Goal: Task Accomplishment & Management: Complete application form

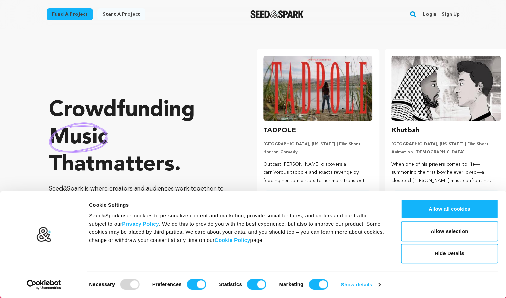
click at [451, 14] on link "Sign up" at bounding box center [450, 14] width 18 height 11
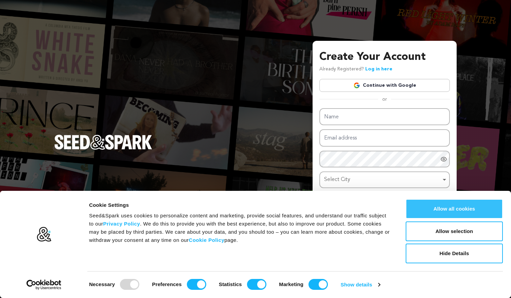
click at [456, 210] on button "Allow all cookies" at bounding box center [454, 209] width 97 height 20
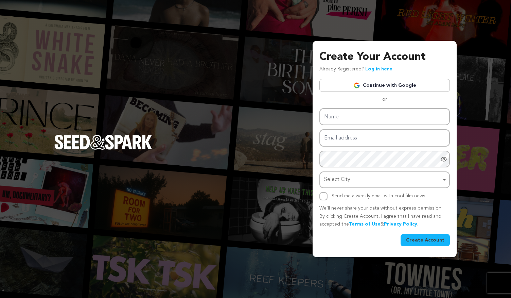
click at [374, 86] on link "Continue with Google" at bounding box center [384, 85] width 130 height 13
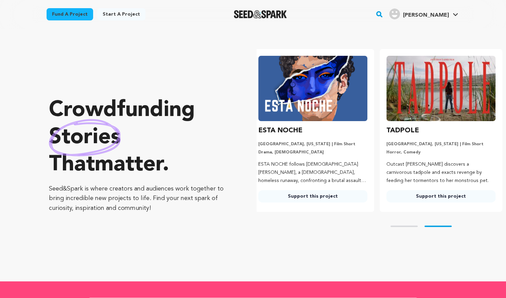
scroll to position [0, 134]
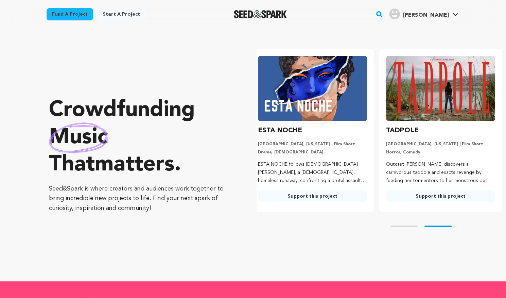
click at [120, 10] on link "Start a project" at bounding box center [121, 14] width 48 height 12
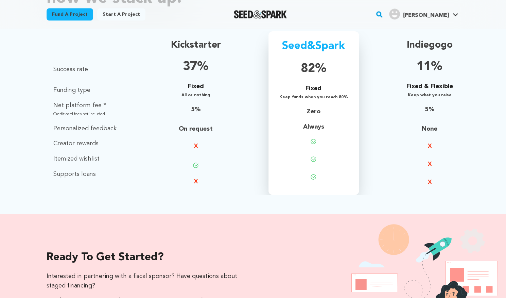
scroll to position [493, 0]
click at [27, 160] on div "Let us show you how we stack up. Definition Success rate Funding type Net platf…" at bounding box center [253, 79] width 506 height 267
click at [69, 158] on p "Itemized wishlist" at bounding box center [84, 159] width 63 height 10
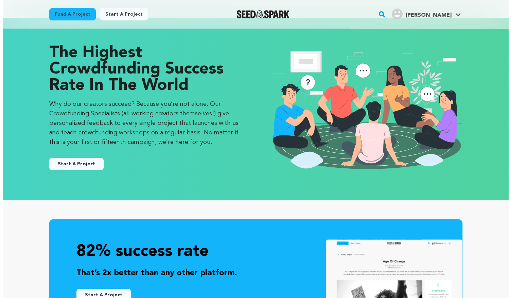
scroll to position [0, 0]
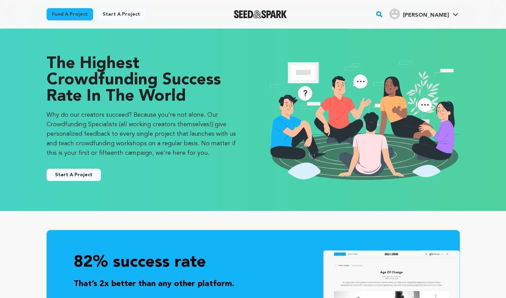
click at [60, 172] on button "Start A Project" at bounding box center [74, 175] width 54 height 12
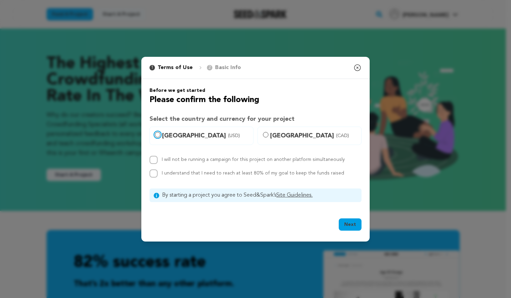
click at [156, 134] on input "United States (USD)" at bounding box center [157, 134] width 5 height 5
radio input "true"
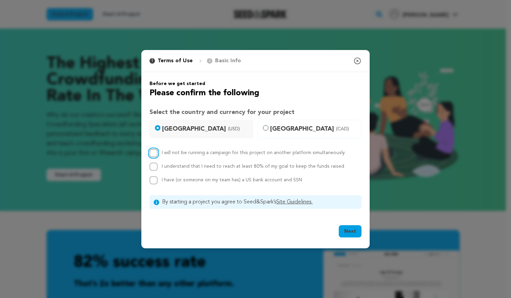
click at [156, 154] on input "I will not be running a campaign for this project on another platform simultane…" at bounding box center [154, 153] width 8 height 8
click at [155, 155] on input "I will not be running a campaign for this project on another platform simultane…" at bounding box center [154, 153] width 8 height 8
checkbox input "false"
click at [154, 178] on input "I have (or someone on my team has) a US bank account and SSN" at bounding box center [154, 180] width 8 height 8
checkbox input "true"
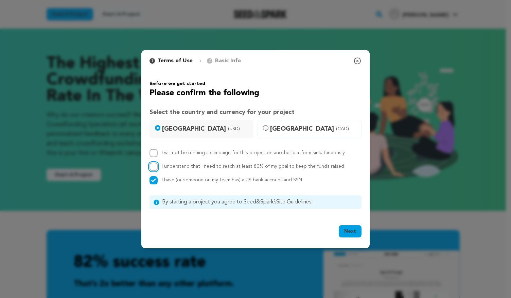
click at [157, 163] on input "I understand that I need to reach at least 80% of my goal to keep the funds rai…" at bounding box center [154, 166] width 8 height 8
checkbox input "true"
click at [154, 151] on input "I will not be running a campaign for this project on another platform simultane…" at bounding box center [154, 153] width 8 height 8
checkbox input "true"
click at [355, 230] on button "Next" at bounding box center [350, 231] width 23 height 12
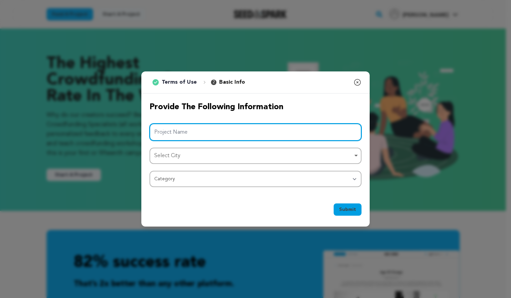
click at [284, 124] on input "Project Name" at bounding box center [256, 131] width 212 height 17
click at [271, 157] on div "Select City Remove item" at bounding box center [253, 156] width 198 height 10
type input "Deepend"
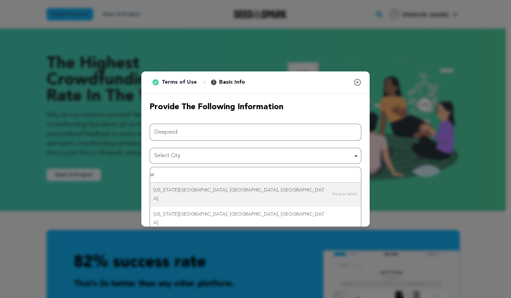
type input "a"
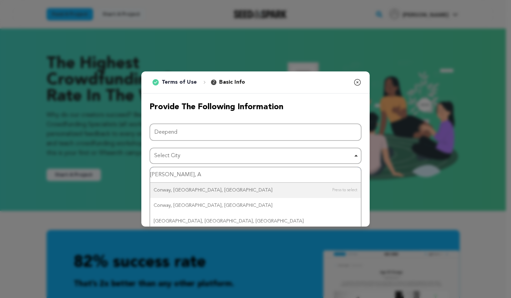
type input "Conway, AR"
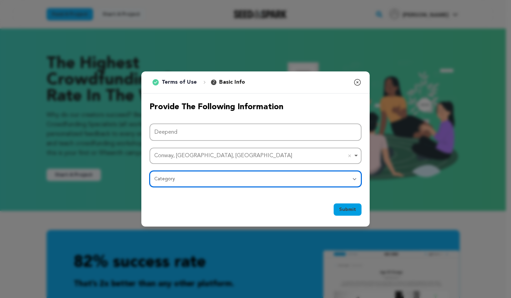
click at [259, 180] on select "Category Film Feature Film Short Series Film Festival Company Music Video VR Ex…" at bounding box center [256, 179] width 212 height 16
select select "383"
click at [150, 171] on select "Category Film Feature Film Short Series Film Festival Company Music Video VR Ex…" at bounding box center [256, 179] width 212 height 16
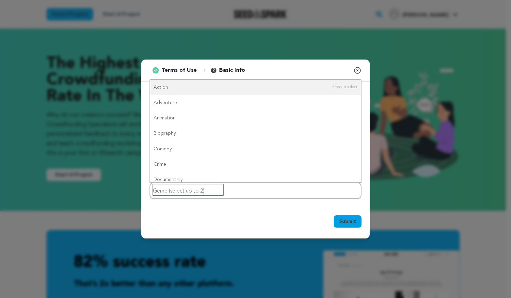
click at [206, 190] on input "Genre (select up to 2)" at bounding box center [188, 189] width 70 height 11
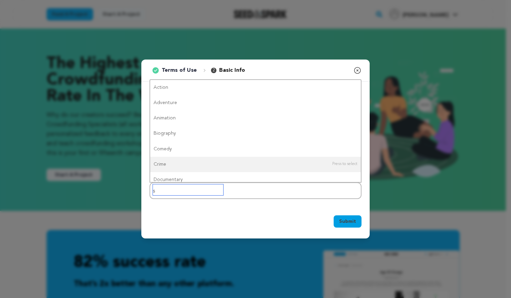
type input "sp"
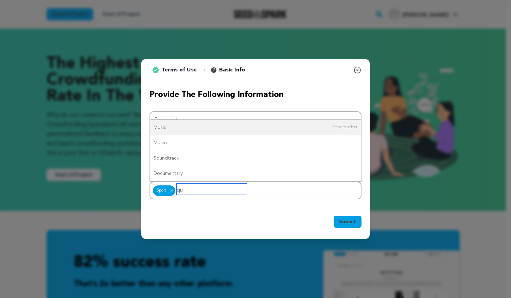
type input "q"
type input "lg"
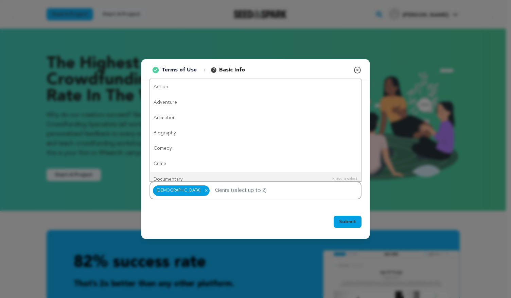
click at [267, 206] on div "Provide the following information Project Name Deepend Conway, AR, USA Conway, …" at bounding box center [255, 144] width 228 height 126
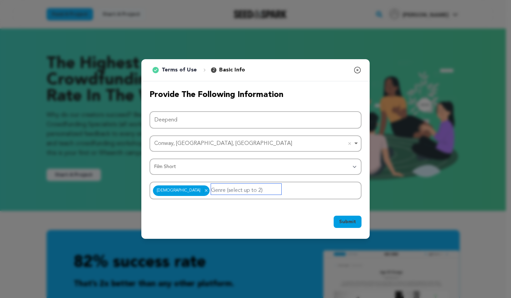
click at [219, 193] on input "Genre (select up to 2)" at bounding box center [246, 189] width 70 height 11
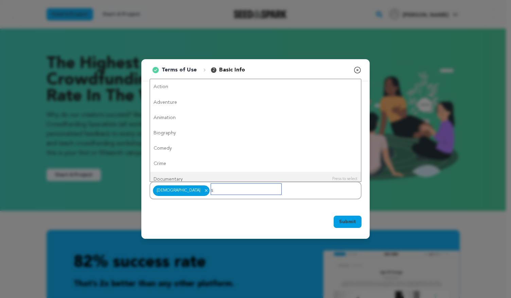
type input "sp"
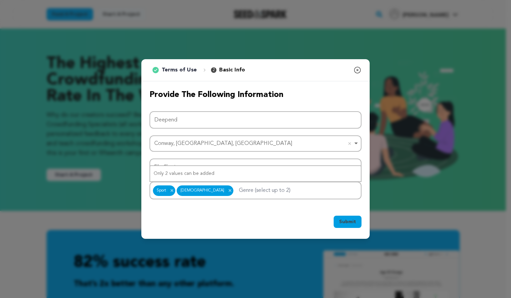
click at [277, 211] on div "Submit Ok, Got it" at bounding box center [255, 222] width 228 height 31
click at [343, 222] on span "Submit" at bounding box center [347, 221] width 17 height 7
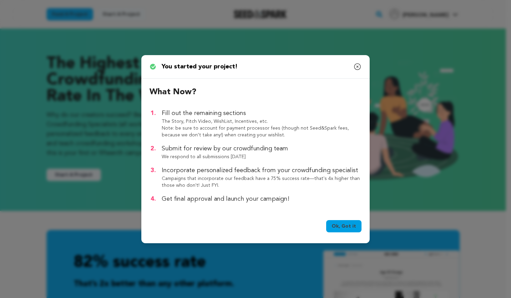
click at [336, 228] on link "Ok, Got it" at bounding box center [343, 226] width 35 height 12
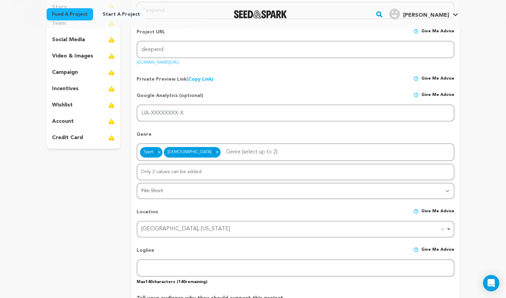
scroll to position [113, 0]
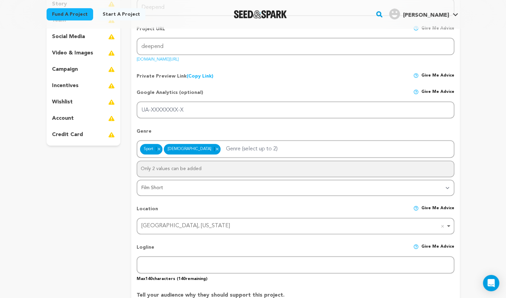
click at [71, 132] on p "credit card" at bounding box center [67, 134] width 31 height 8
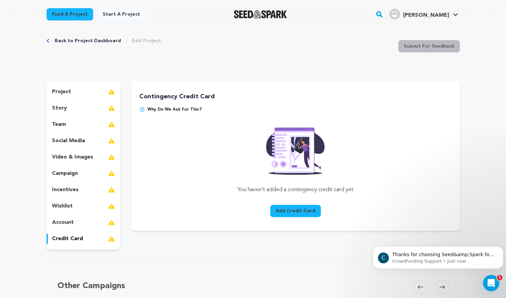
click at [70, 223] on p "account" at bounding box center [63, 222] width 22 height 8
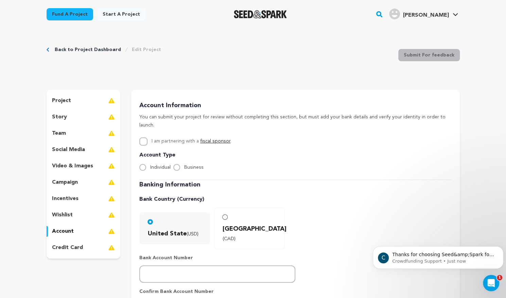
scroll to position [0, 0]
click at [68, 99] on p "project" at bounding box center [61, 100] width 19 height 8
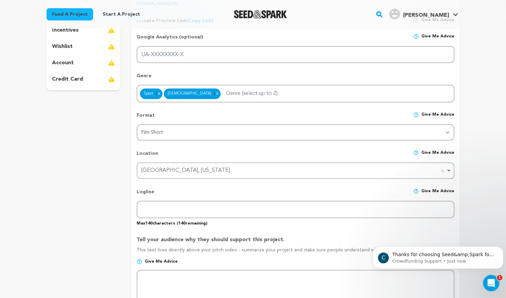
scroll to position [166, 0]
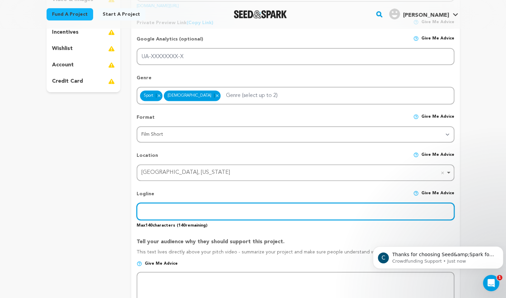
click at [176, 213] on input "text" at bounding box center [295, 211] width 317 height 17
click at [168, 205] on input "text" at bounding box center [295, 211] width 317 height 17
paste input "Hyper competitive swimmer, [PERSON_NAME], has his life and identity thrown into…"
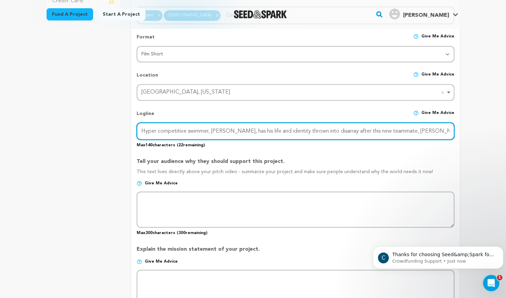
scroll to position [248, 0]
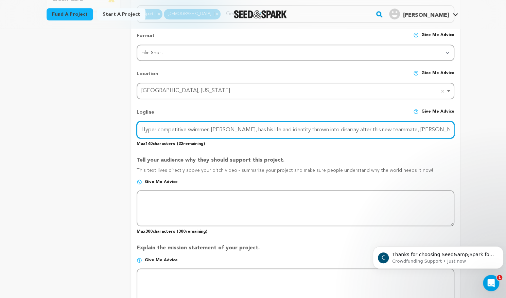
type input "Hyper competitive swimmer, [PERSON_NAME], has his life and identity thrown into…"
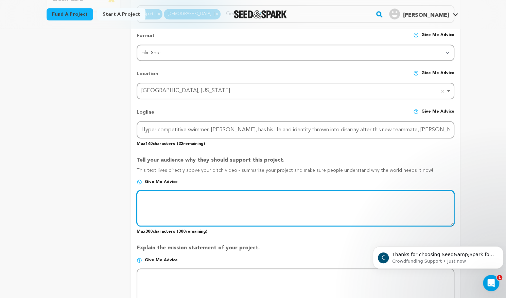
click at [174, 201] on textarea at bounding box center [295, 208] width 317 height 36
paste textarea "Deepend is a coming-of-age story set in [US_STATE] in the 2010s. [PERSON_NAME] …"
type textarea "Deepend is a coming-of-age story set in [US_STATE] in the 2010s. [PERSON_NAME] …"
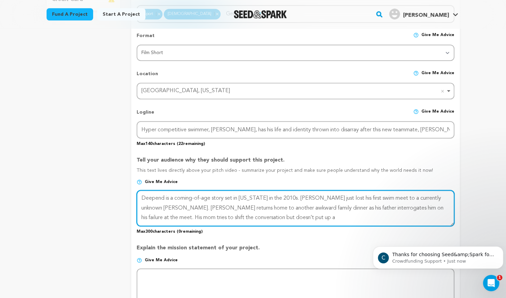
drag, startPoint x: 266, startPoint y: 217, endPoint x: 129, endPoint y: 188, distance: 139.6
click at [129, 188] on div "project story team social media video & images campaign incentives wishlist" at bounding box center [253, 202] width 413 height 720
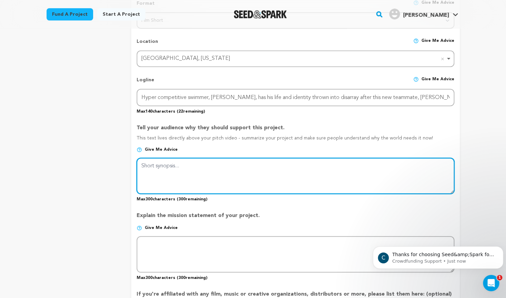
scroll to position [281, 0]
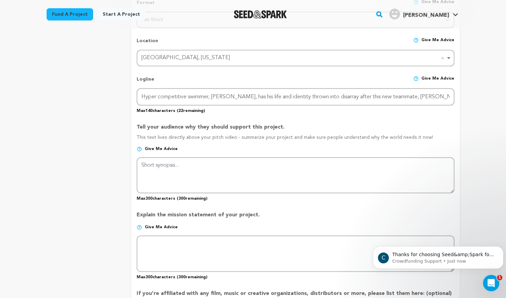
click at [198, 146] on p "Give me advice" at bounding box center [295, 151] width 317 height 11
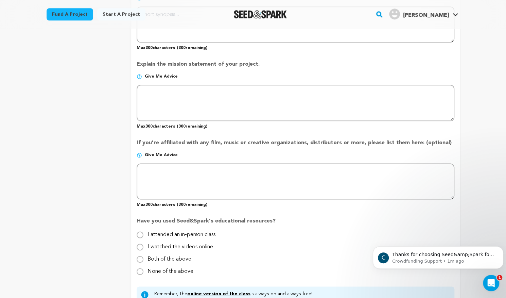
scroll to position [432, 0]
click at [140, 246] on input "I watched the videos online" at bounding box center [140, 246] width 7 height 7
radio input "true"
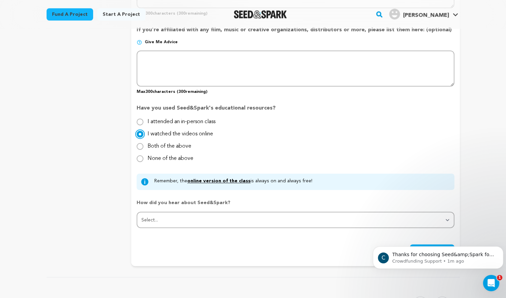
scroll to position [544, 0]
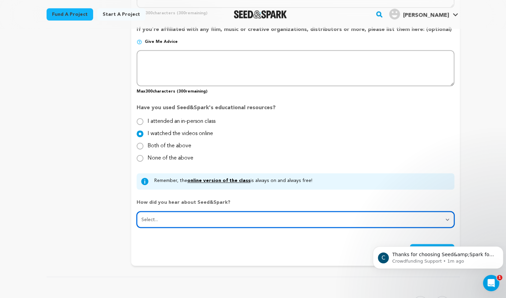
click at [155, 225] on select "Select... From a friend Social media Film festival or film organization Took an…" at bounding box center [295, 219] width 317 height 16
select select "3"
click at [137, 211] on select "Select... From a friend Social media Film festival or film organization Took an…" at bounding box center [295, 219] width 317 height 16
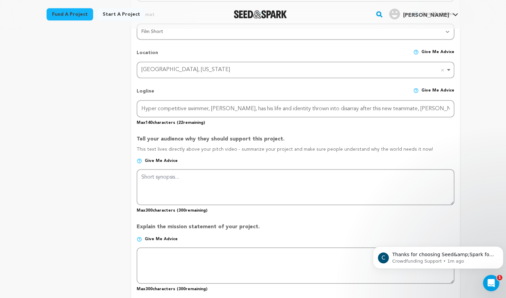
scroll to position [268, 0]
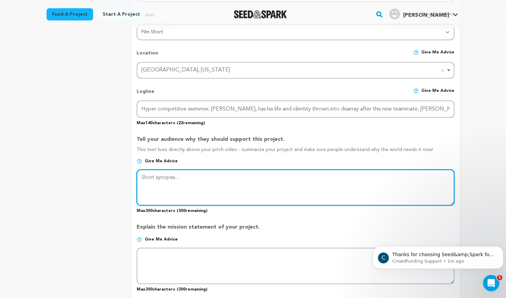
click at [192, 178] on textarea at bounding box center [295, 187] width 317 height 36
click at [173, 185] on textarea at bounding box center [295, 187] width 317 height 36
type textarea "R"
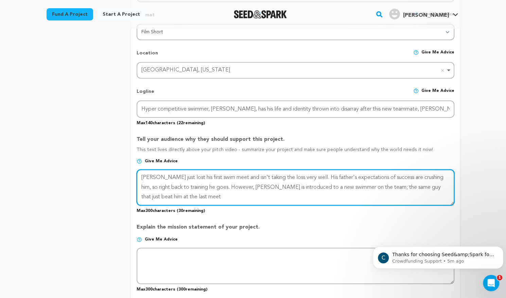
drag, startPoint x: 184, startPoint y: 197, endPoint x: 309, endPoint y: 175, distance: 127.7
click at [309, 175] on textarea at bounding box center [295, 187] width 317 height 36
drag, startPoint x: 349, startPoint y: 186, endPoint x: 319, endPoint y: 185, distance: 30.6
click at [319, 185] on textarea at bounding box center [295, 187] width 317 height 36
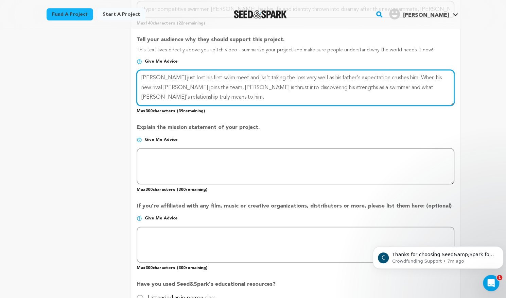
scroll to position [368, 0]
type textarea "ROMAN just lost his first swim meet and isn't taking the loss very well as his …"
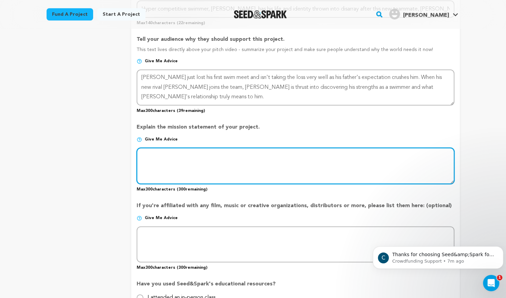
click at [294, 161] on textarea at bounding box center [295, 165] width 317 height 36
type textarea "D"
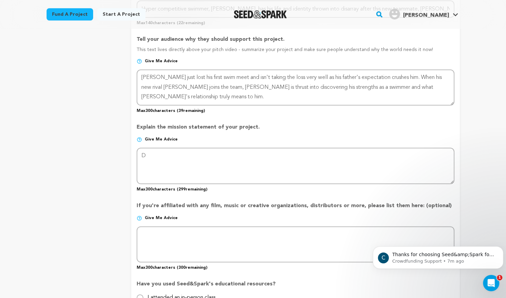
click at [140, 142] on p "Give me advice" at bounding box center [295, 142] width 317 height 11
click at [140, 137] on img at bounding box center [139, 139] width 5 height 5
click at [139, 139] on img at bounding box center [139, 139] width 5 height 5
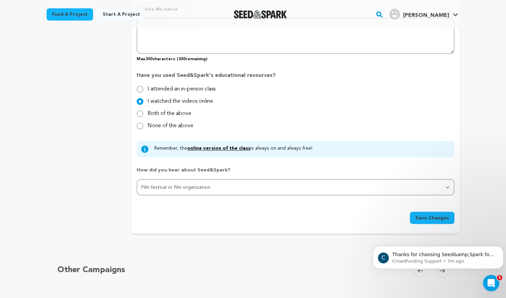
scroll to position [581, 0]
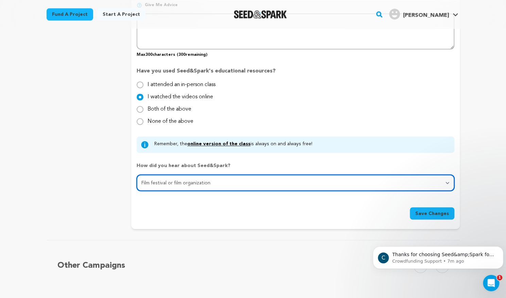
click at [163, 180] on select "Select... From a friend Social media Film festival or film organization Took an…" at bounding box center [295, 182] width 317 height 16
select select "4"
click at [137, 174] on select "Select... From a friend Social media Film festival or film organization Took an…" at bounding box center [295, 182] width 317 height 16
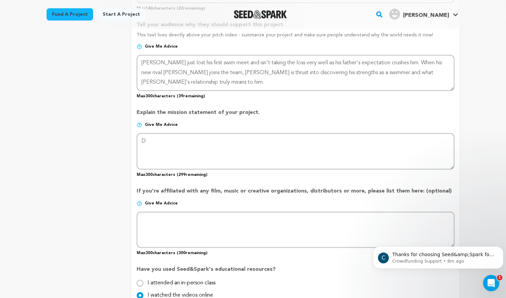
scroll to position [385, 0]
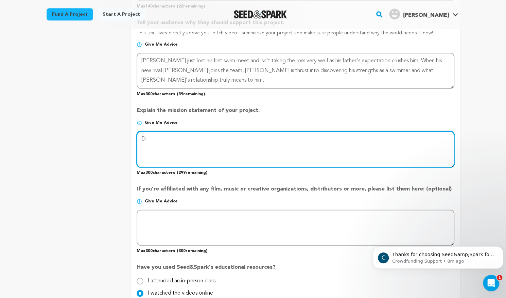
click at [165, 139] on textarea at bounding box center [295, 149] width 317 height 36
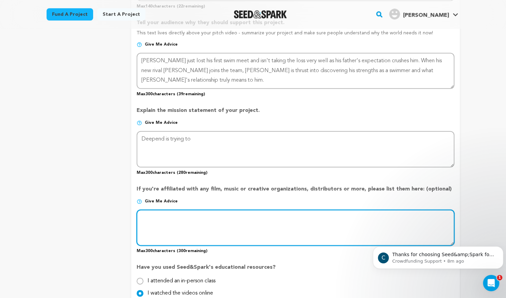
click at [157, 227] on textarea at bounding box center [295, 227] width 317 height 36
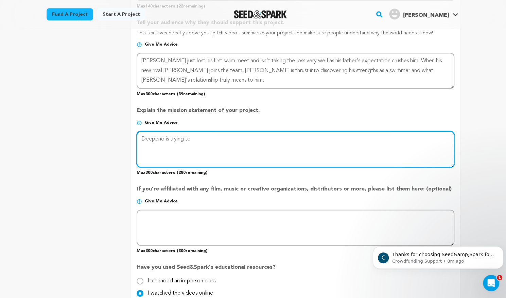
click at [224, 137] on textarea at bounding box center [295, 149] width 317 height 36
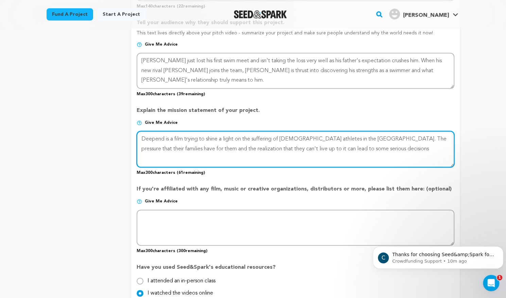
drag, startPoint x: 401, startPoint y: 153, endPoint x: 177, endPoint y: 133, distance: 224.5
click at [177, 133] on textarea at bounding box center [295, 149] width 317 height 36
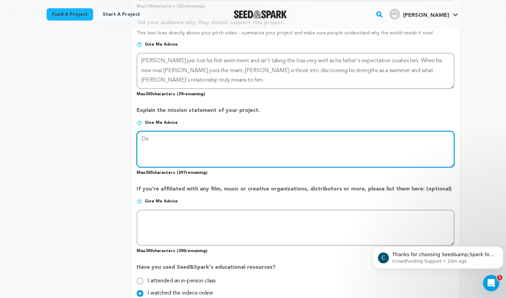
type textarea "D"
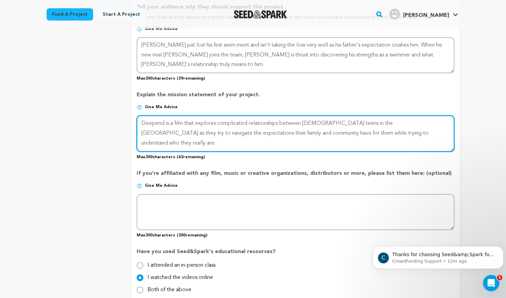
scroll to position [401, 0]
type textarea "Deepend is a film that explores complicated relationships between queer teens i…"
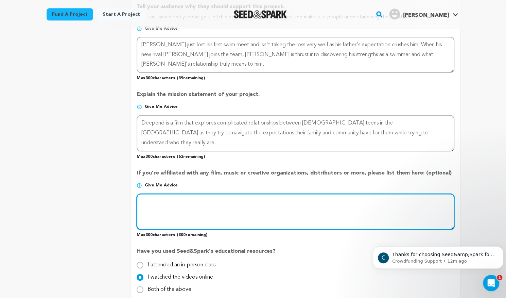
click at [181, 200] on textarea at bounding box center [295, 211] width 317 height 36
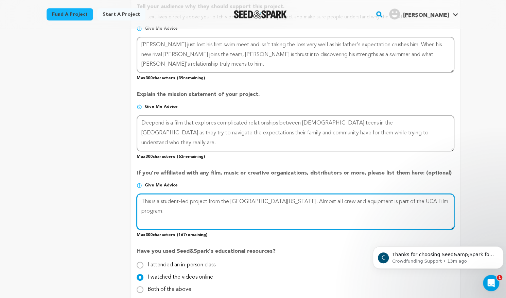
click at [333, 201] on textarea at bounding box center [295, 211] width 317 height 36
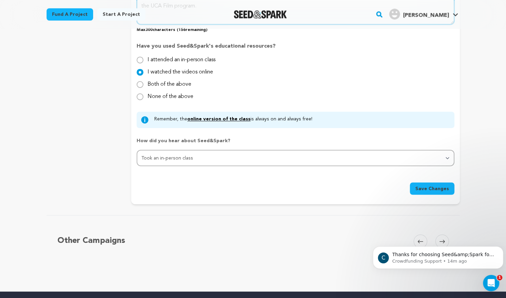
scroll to position [649, 0]
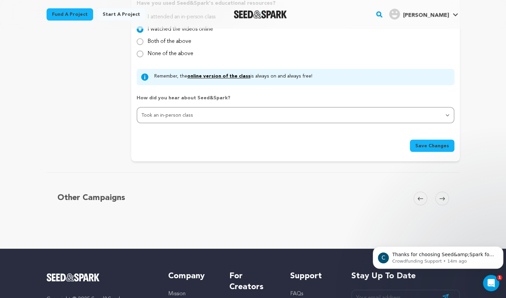
type textarea "This is a student-led project from the University of Central Arkansas. Almost a…"
click at [427, 145] on span "Save Changes" at bounding box center [432, 145] width 34 height 7
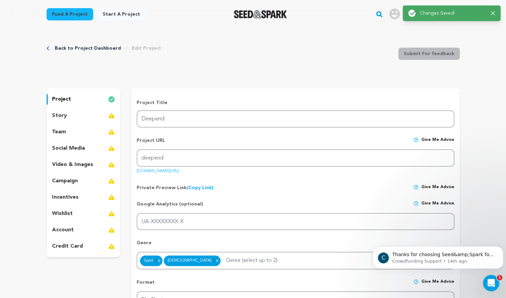
scroll to position [0, 0]
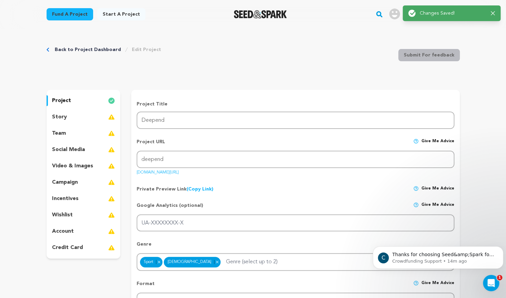
click at [65, 119] on p "story" at bounding box center [59, 117] width 15 height 8
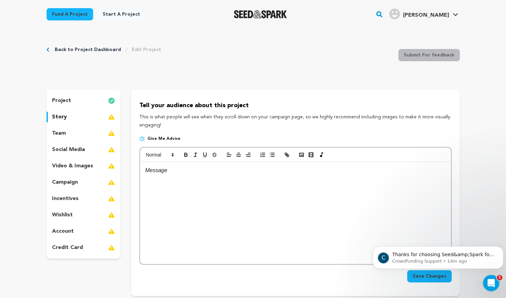
click at [76, 132] on div "team" at bounding box center [84, 133] width 74 height 11
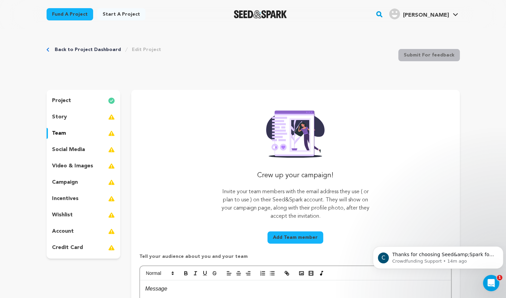
click at [62, 118] on p "story" at bounding box center [59, 117] width 15 height 8
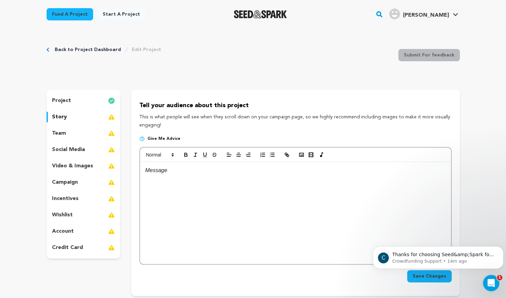
click at [62, 147] on p "social media" at bounding box center [68, 149] width 33 height 8
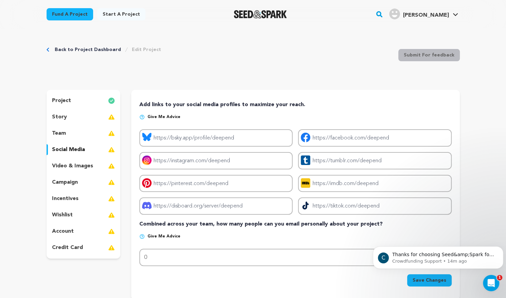
click at [65, 166] on p "video & images" at bounding box center [72, 166] width 41 height 8
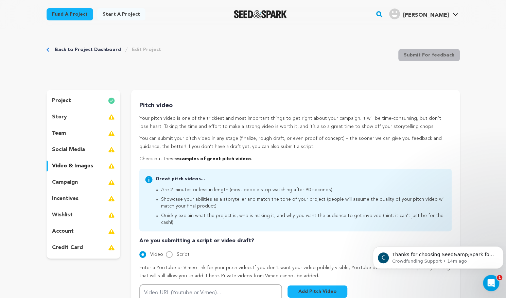
click at [67, 180] on p "campaign" at bounding box center [65, 182] width 26 height 8
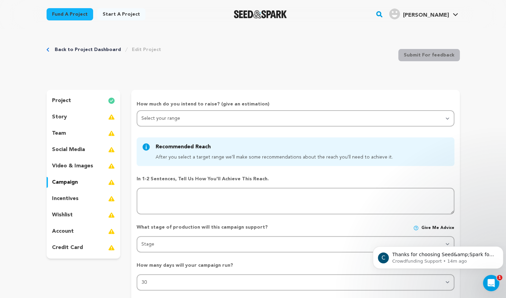
click at [69, 197] on p "incentives" at bounding box center [65, 198] width 27 height 8
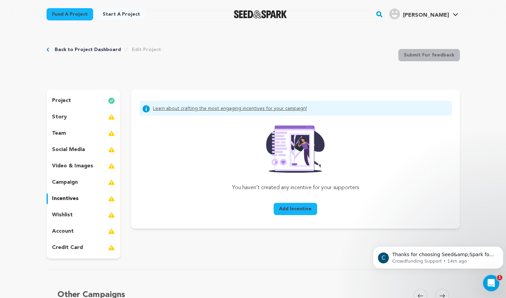
click at [62, 233] on p "account" at bounding box center [63, 231] width 22 height 8
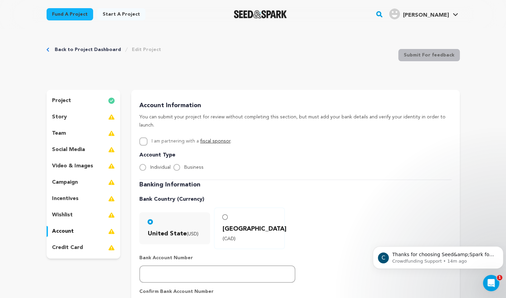
click at [63, 119] on p "story" at bounding box center [59, 117] width 15 height 8
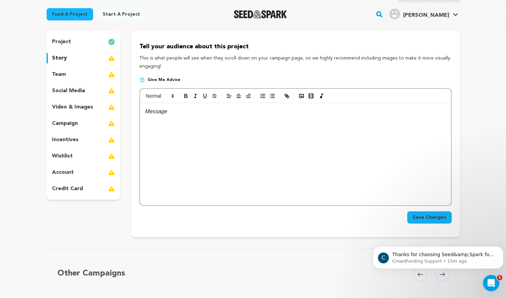
scroll to position [59, 0]
click at [223, 103] on div at bounding box center [295, 154] width 311 height 102
click at [502, 247] on icon "Dismiss notification" at bounding box center [502, 248] width 4 height 4
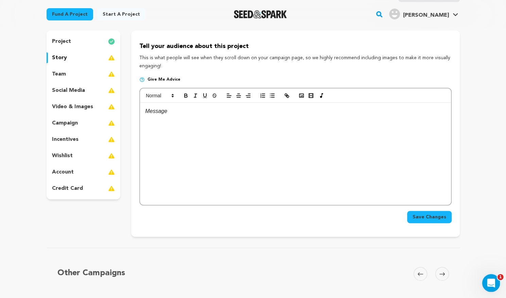
click at [498, 280] on html at bounding box center [490, 282] width 16 height 16
click at [490, 283] on icon "Open Intercom Messenger" at bounding box center [490, 281] width 11 height 11
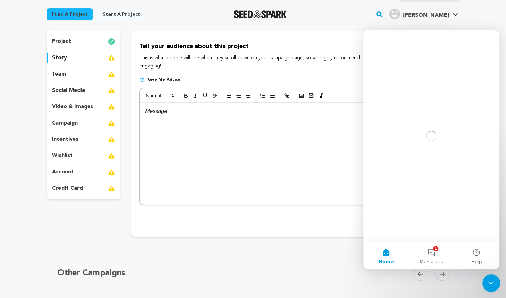
scroll to position [0, 0]
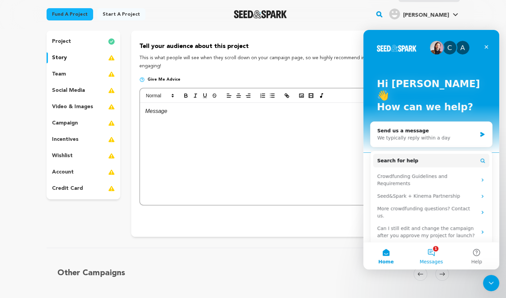
click at [432, 256] on button "1 Messages" at bounding box center [430, 255] width 45 height 27
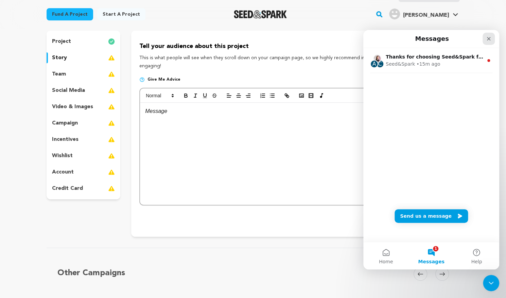
click at [492, 41] on div "Close" at bounding box center [489, 39] width 12 height 12
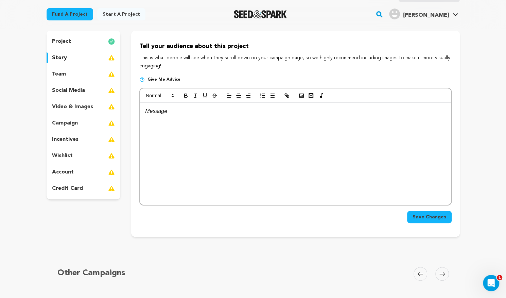
click at [198, 121] on div at bounding box center [295, 154] width 311 height 102
click at [70, 42] on p "project" at bounding box center [61, 41] width 19 height 8
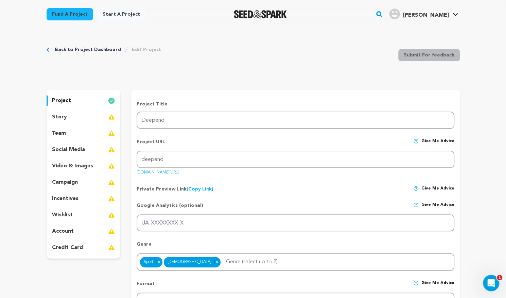
click at [76, 115] on div "story" at bounding box center [84, 116] width 74 height 11
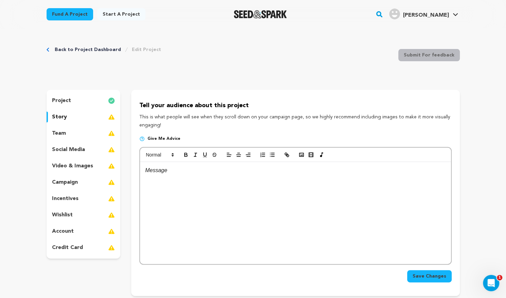
click at [222, 195] on div at bounding box center [295, 213] width 311 height 102
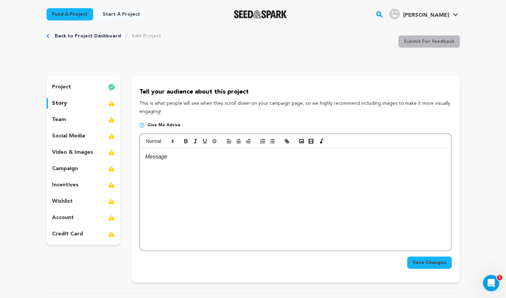
scroll to position [14, 0]
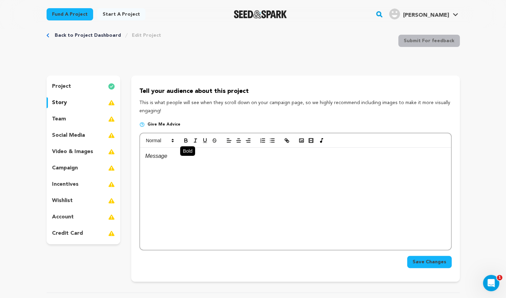
click at [189, 138] on icon "button" at bounding box center [186, 140] width 6 height 6
click at [176, 157] on p "﻿" at bounding box center [295, 156] width 300 height 9
click at [182, 137] on button "button" at bounding box center [186, 140] width 10 height 8
click at [161, 155] on strong "Director's Statement" at bounding box center [171, 156] width 53 height 6
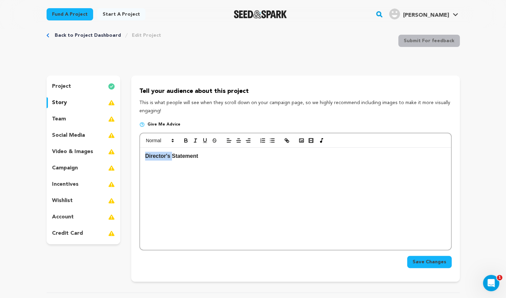
click at [161, 155] on strong "Director's Statement" at bounding box center [171, 156] width 53 height 6
click at [216, 158] on p "Mission Statement" at bounding box center [295, 156] width 300 height 9
click at [420, 261] on span "Save Changes" at bounding box center [430, 261] width 34 height 7
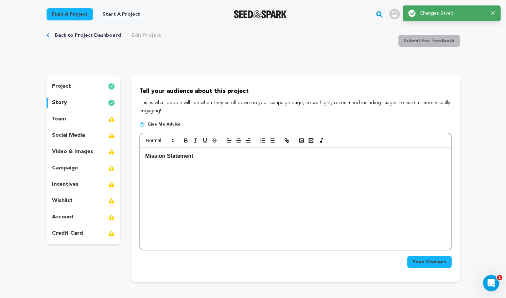
scroll to position [0, 0]
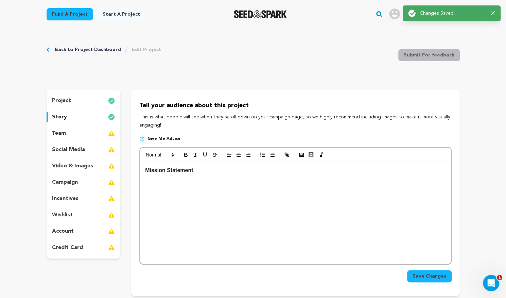
click at [73, 101] on div "project" at bounding box center [84, 100] width 74 height 11
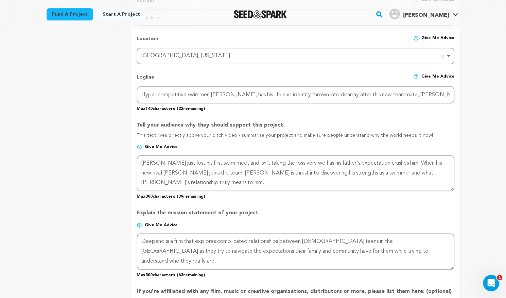
scroll to position [283, 0]
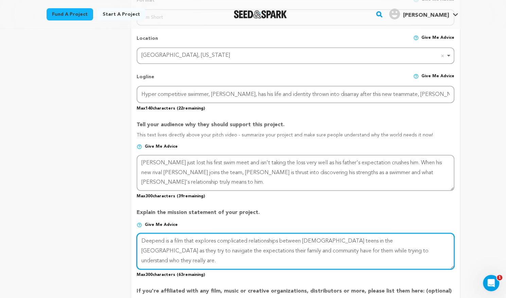
click at [178, 243] on textarea at bounding box center [295, 251] width 317 height 36
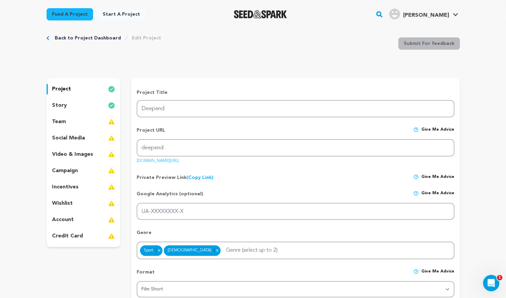
scroll to position [10, 0]
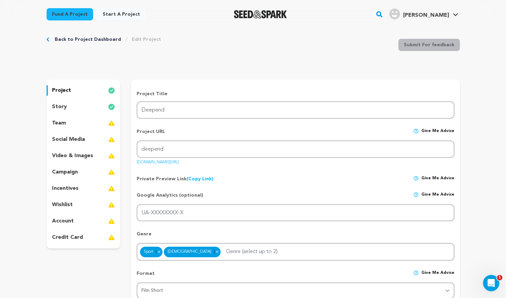
click at [65, 106] on p "story" at bounding box center [59, 107] width 15 height 8
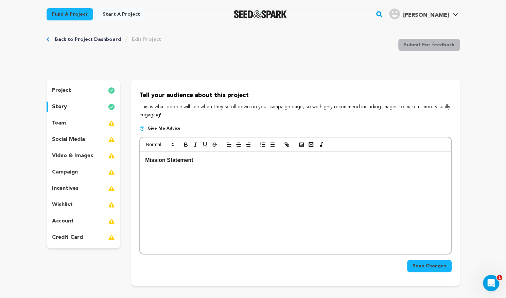
click at [203, 168] on p at bounding box center [295, 168] width 300 height 9
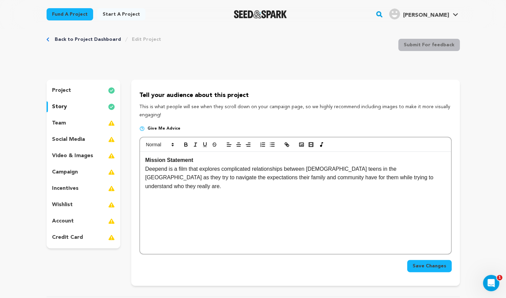
click at [417, 268] on span "Save Changes" at bounding box center [430, 265] width 34 height 7
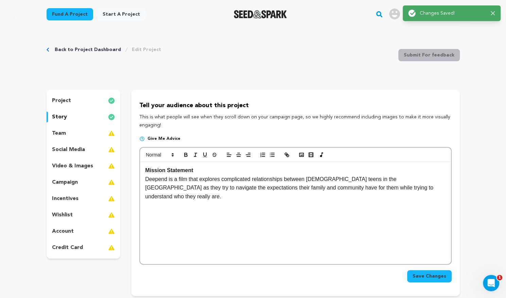
click at [68, 196] on p "incentives" at bounding box center [65, 198] width 27 height 8
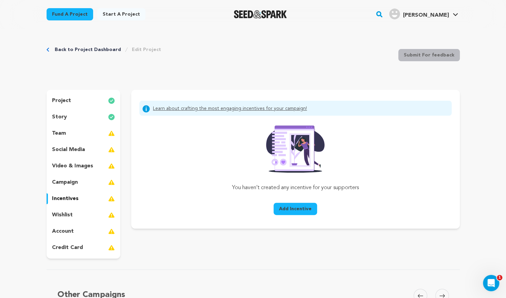
click at [68, 215] on p "wishlist" at bounding box center [62, 215] width 21 height 8
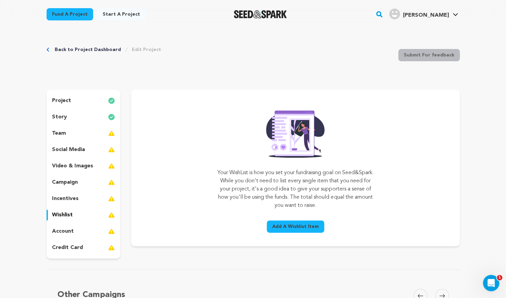
click at [71, 204] on div "project story team social media video & images campaign incentives wishlist acc…" at bounding box center [84, 174] width 74 height 169
click at [69, 198] on p "incentives" at bounding box center [65, 198] width 27 height 8
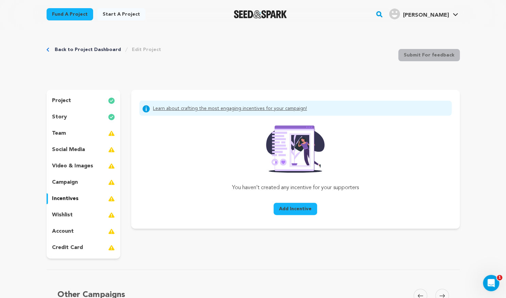
click at [292, 212] on span "Add Incentive" at bounding box center [295, 208] width 33 height 7
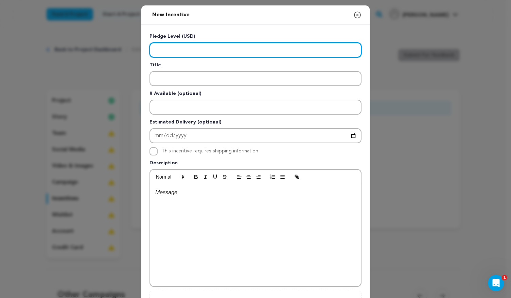
click at [205, 47] on input "Enter level" at bounding box center [256, 49] width 212 height 15
type input "5"
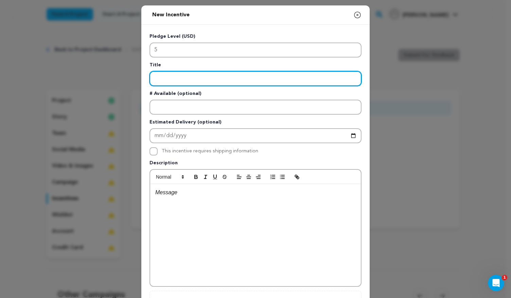
click at [203, 81] on input "Enter title" at bounding box center [256, 78] width 212 height 15
type input "T"
type input "Appreciation"
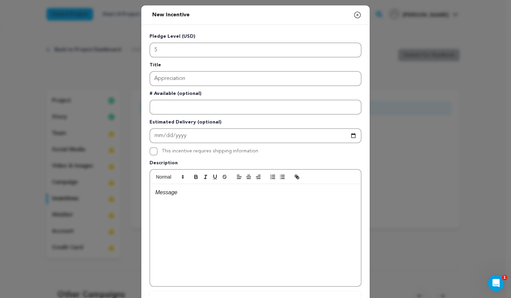
click at [179, 193] on p at bounding box center [255, 192] width 200 height 9
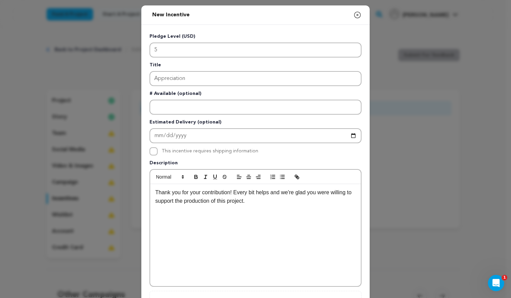
click at [267, 193] on p "Thank you for your contribution! Every bit helps and we're glad you were willin…" at bounding box center [255, 196] width 200 height 17
click at [268, 202] on p "Thank you for your contribution! Every bit helps and we're glad you were willin…" at bounding box center [255, 196] width 200 height 17
click at [232, 191] on p "Thank you for your contribution! Every bit helps and we're glad you were willin…" at bounding box center [255, 196] width 200 height 17
drag, startPoint x: 229, startPoint y: 212, endPoint x: 198, endPoint y: 202, distance: 32.6
click at [198, 202] on p "Thank you for your contribution! This pledge level is for people that can't aff…" at bounding box center [255, 201] width 200 height 26
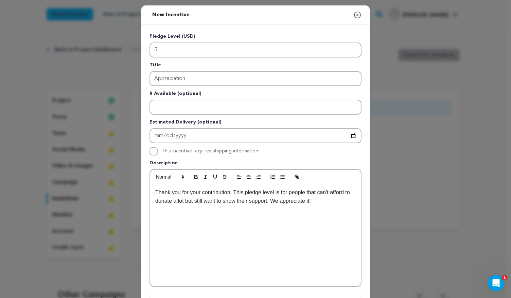
scroll to position [67, 0]
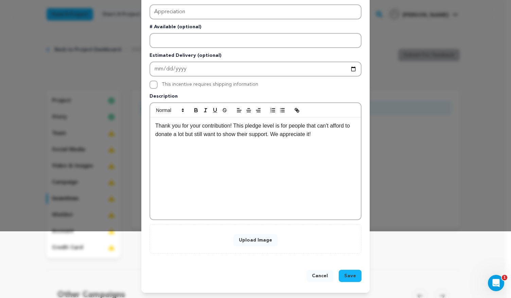
click at [355, 271] on button "Save" at bounding box center [350, 275] width 23 height 12
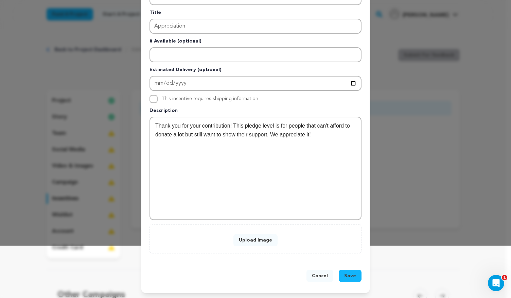
click at [251, 247] on div "Upload Image" at bounding box center [256, 238] width 212 height 29
click at [248, 239] on button "Upload Image" at bounding box center [255, 240] width 44 height 12
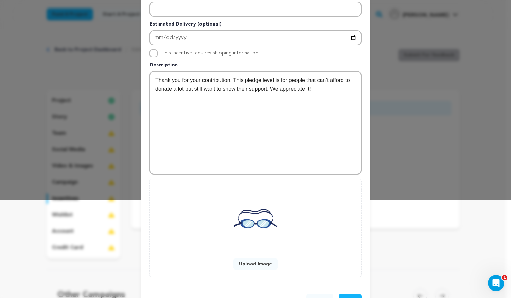
scroll to position [122, 0]
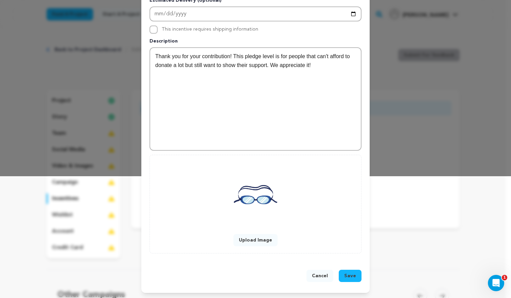
click at [349, 277] on span "Save" at bounding box center [350, 275] width 12 height 7
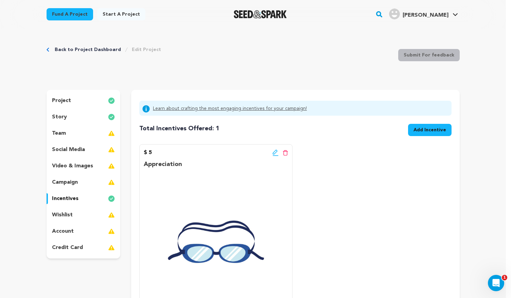
click at [421, 133] on span "Add Incentive" at bounding box center [430, 129] width 33 height 7
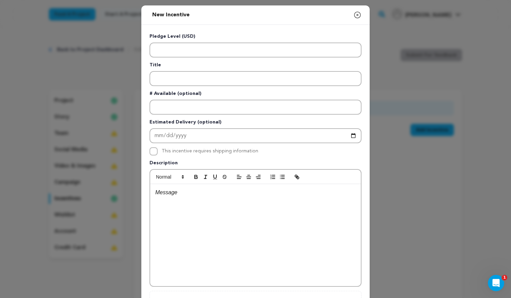
click at [407, 166] on div "New Incentive Close modal Pledge Level (USD) Title # Available (optional)" at bounding box center [255, 182] width 511 height 365
click at [355, 17] on icon "button" at bounding box center [357, 15] width 8 height 8
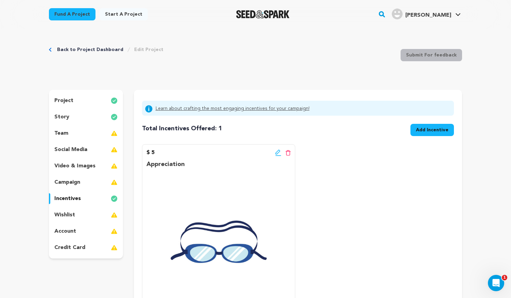
click at [279, 154] on icon at bounding box center [278, 152] width 6 height 7
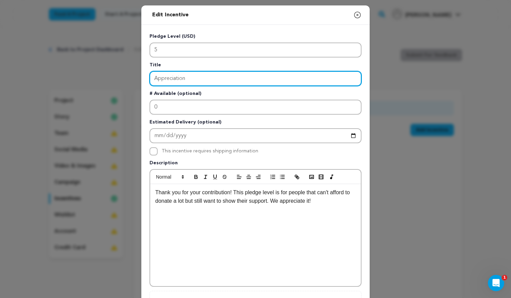
click at [213, 71] on input "Appreciation" at bounding box center [256, 78] width 212 height 15
type input "G"
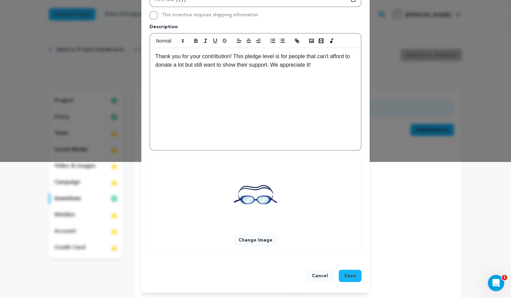
type input "Appreciation Goggles"
click at [349, 279] on button "Save" at bounding box center [350, 275] width 23 height 12
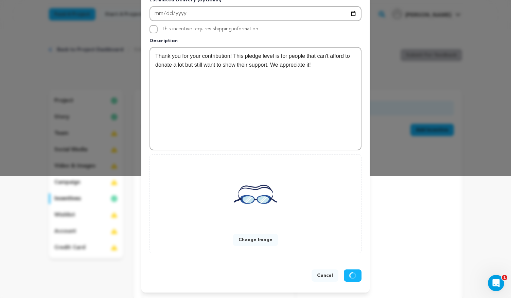
scroll to position [122, 0]
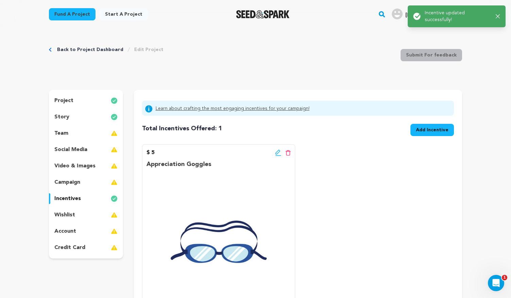
click at [400, 204] on div "$ 5 Edit incentive button Delete incentive button Appreciation Goggles Thank yo…" at bounding box center [298, 246] width 312 height 204
click at [443, 130] on span "Add Incentive" at bounding box center [432, 129] width 33 height 7
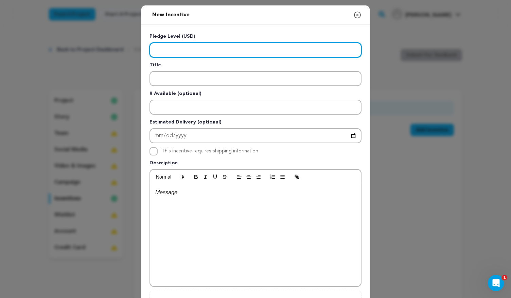
click at [231, 49] on input "Enter level" at bounding box center [256, 49] width 212 height 15
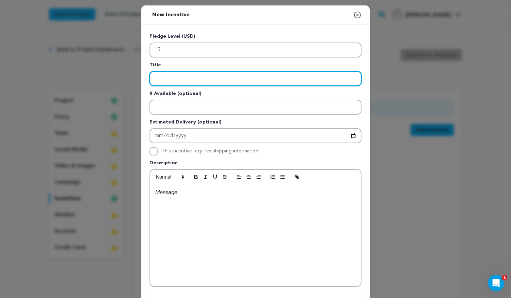
click at [203, 81] on input "Enter title" at bounding box center [256, 78] width 212 height 15
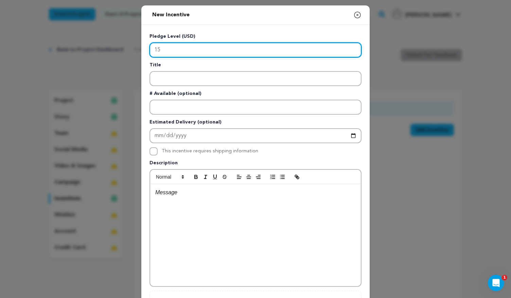
click at [187, 49] on input "15" at bounding box center [256, 49] width 212 height 15
type input "20"
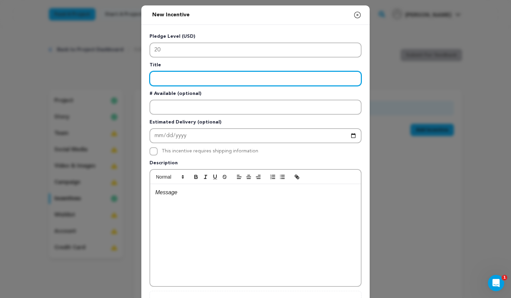
click at [222, 76] on input "Enter title" at bounding box center [256, 78] width 212 height 15
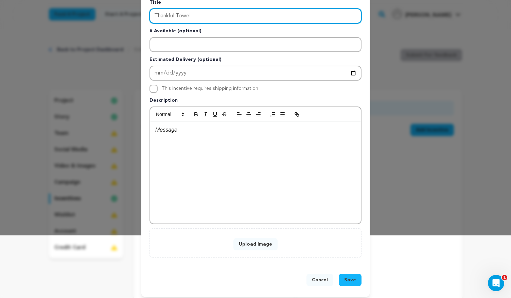
scroll to position [65, 0]
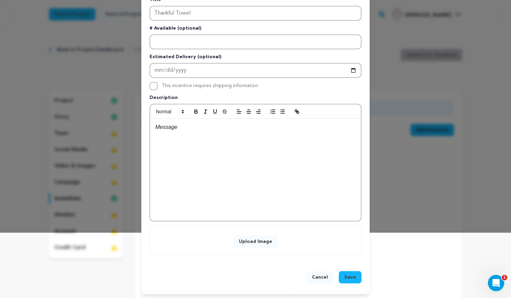
click at [257, 242] on button "Upload Image" at bounding box center [255, 241] width 44 height 12
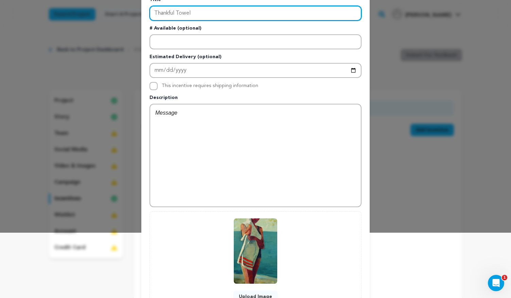
drag, startPoint x: 190, startPoint y: 11, endPoint x: 139, endPoint y: 12, distance: 51.0
click at [141, 12] on div "Pledge Level (USD) 20 Title Thankful Towel # Available (optional) Estimated Del…" at bounding box center [255, 139] width 228 height 358
type input "Towel Tier"
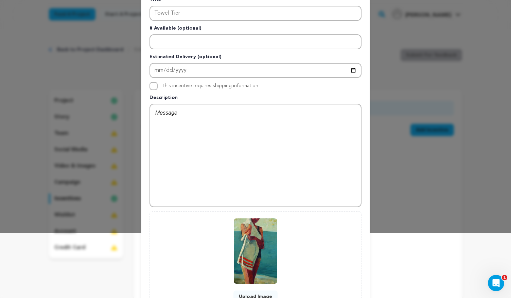
click at [193, 141] on div at bounding box center [255, 155] width 211 height 102
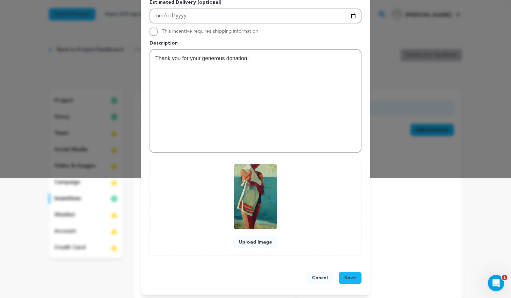
scroll to position [120, 0]
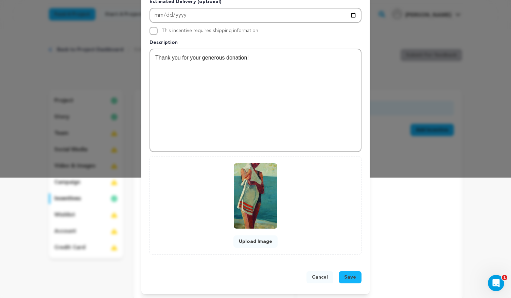
click at [344, 279] on span "Save" at bounding box center [350, 277] width 12 height 7
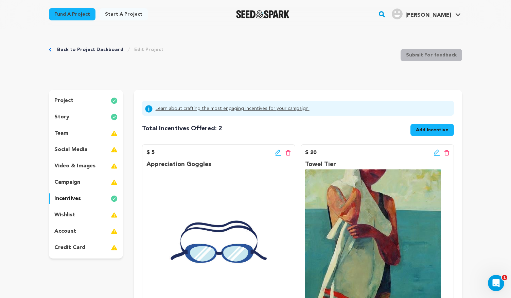
click at [433, 128] on span "Add Incentive" at bounding box center [432, 129] width 33 height 7
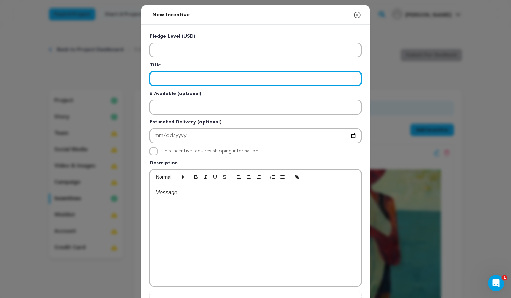
click at [236, 79] on input "Enter title" at bounding box center [256, 78] width 212 height 15
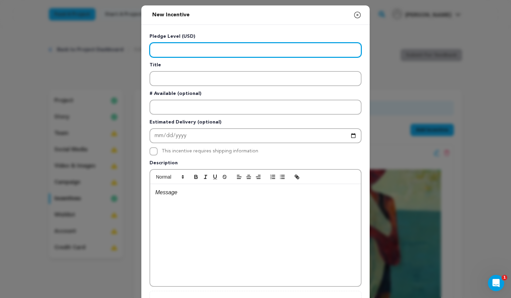
click at [224, 54] on input "Enter level" at bounding box center [256, 49] width 212 height 15
type input "50"
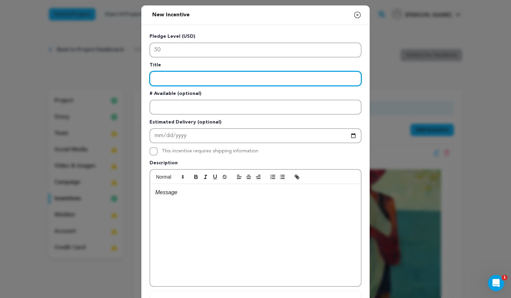
click at [222, 78] on input "Enter title" at bounding box center [256, 78] width 212 height 15
type input "Personalized Pool Dunk"
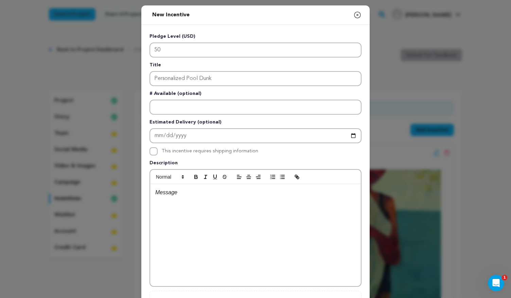
click at [197, 199] on div at bounding box center [255, 235] width 211 height 102
drag, startPoint x: 220, startPoint y: 192, endPoint x: 177, endPoint y: 194, distance: 43.2
click at [177, 194] on p "Thank you for your donation! To honor your notable" at bounding box center [255, 192] width 200 height 9
click at [248, 190] on p "Thank you! To honor your notable" at bounding box center [255, 192] width 200 height 9
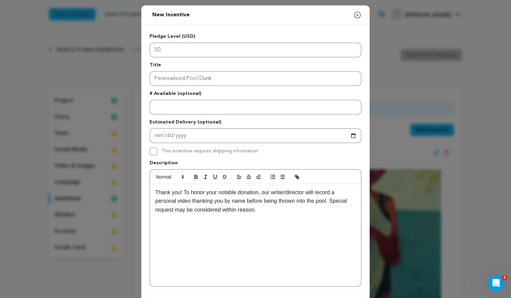
scroll to position [67, 0]
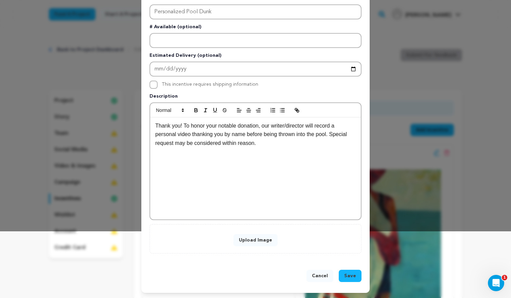
click at [251, 246] on div "Upload Image" at bounding box center [256, 238] width 212 height 29
click at [250, 236] on button "Upload Image" at bounding box center [255, 240] width 44 height 12
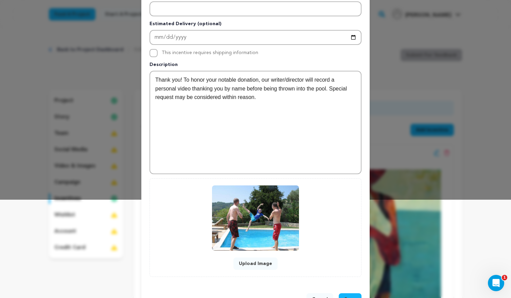
scroll to position [122, 0]
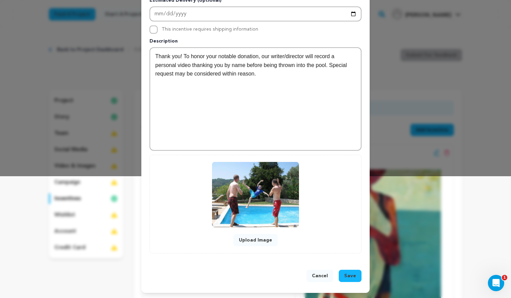
click at [347, 275] on span "Save" at bounding box center [350, 275] width 12 height 7
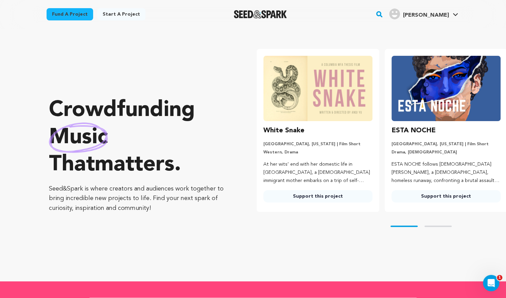
click at [418, 83] on img at bounding box center [445, 88] width 109 height 65
click at [411, 133] on h3 "ESTA NOCHE" at bounding box center [413, 130] width 44 height 11
click at [443, 80] on img at bounding box center [445, 88] width 109 height 65
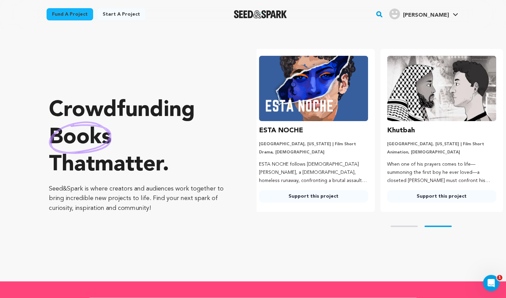
scroll to position [0, 134]
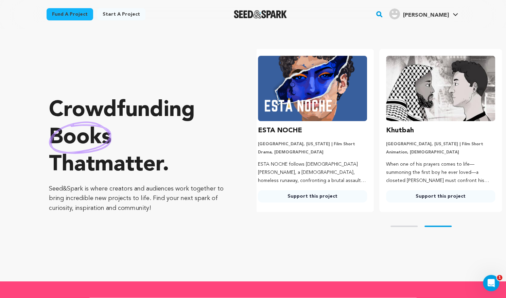
click at [338, 194] on link "Support this project" at bounding box center [312, 196] width 109 height 12
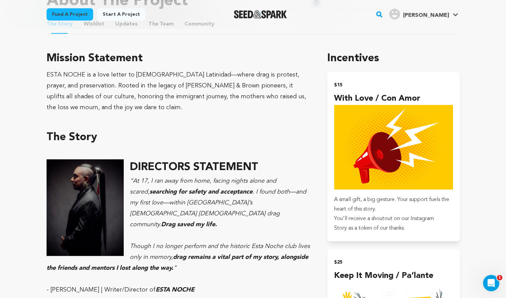
scroll to position [386, 0]
